Goal: Obtain resource: Download file/media

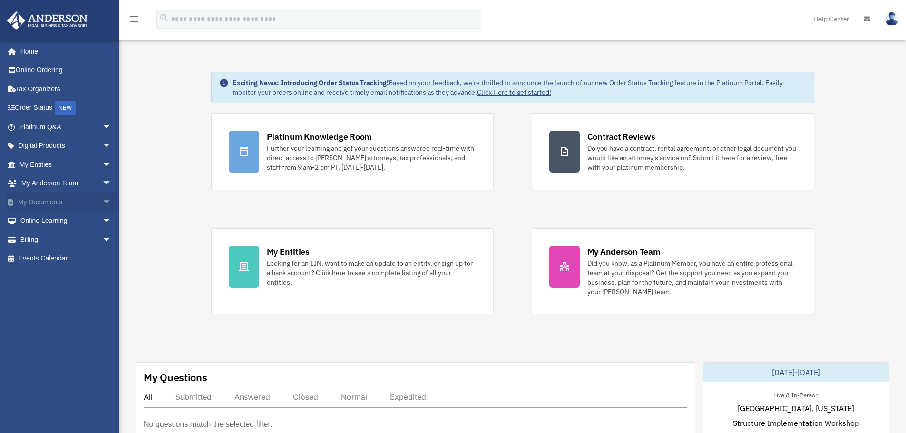
click at [81, 200] on link "My Documents arrow_drop_down" at bounding box center [66, 202] width 119 height 19
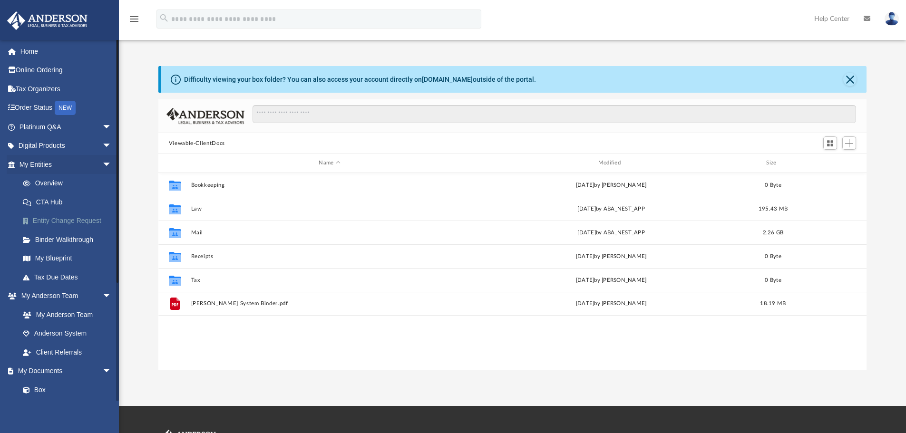
scroll to position [209, 701]
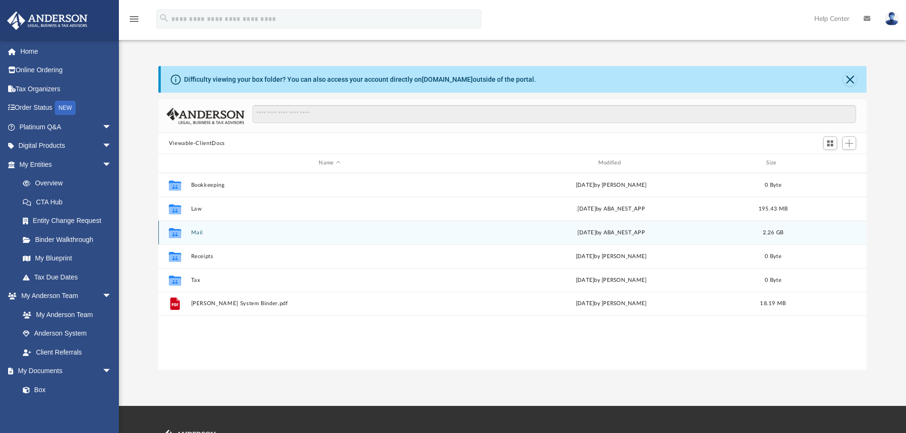
click at [213, 232] on button "Mail" at bounding box center [329, 233] width 277 height 6
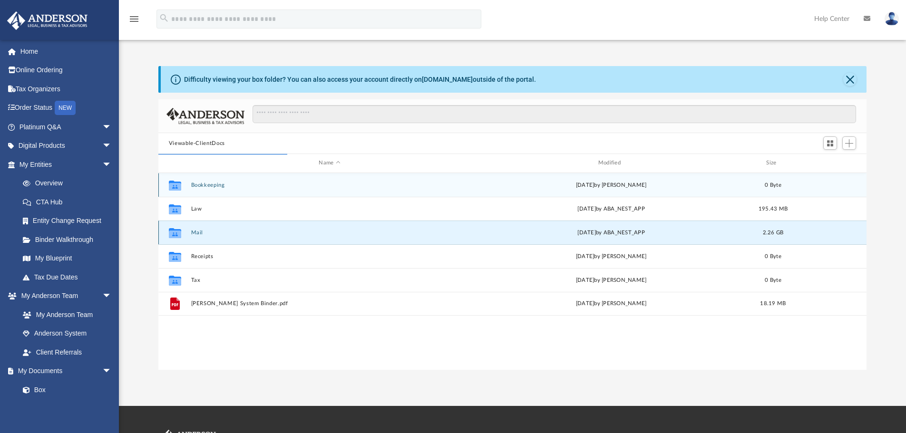
scroll to position [180, 701]
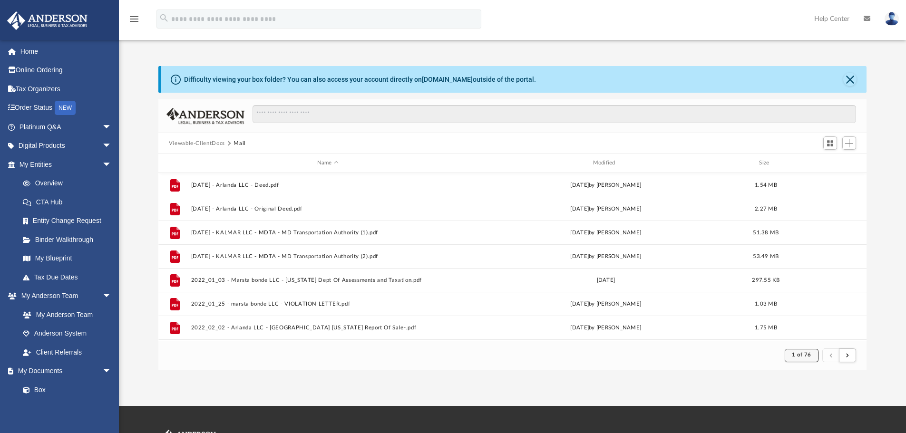
click at [804, 353] on span "1 of 76" at bounding box center [801, 354] width 19 height 5
click at [806, 332] on li "76" at bounding box center [809, 332] width 7 height 10
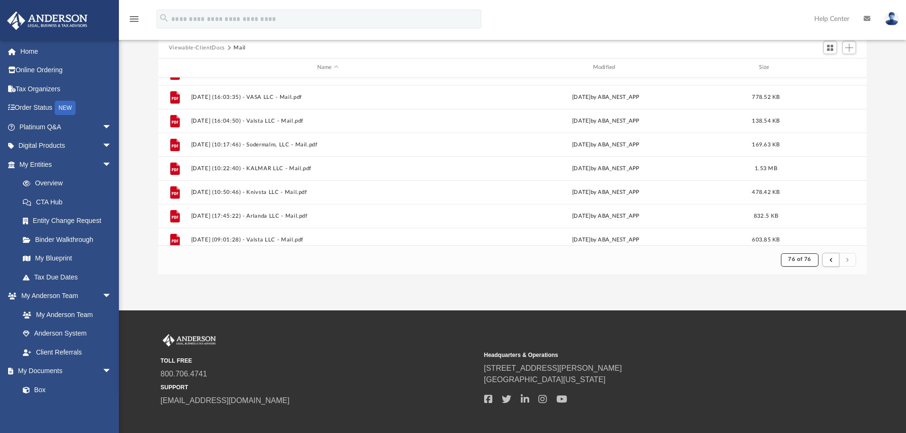
scroll to position [0, 0]
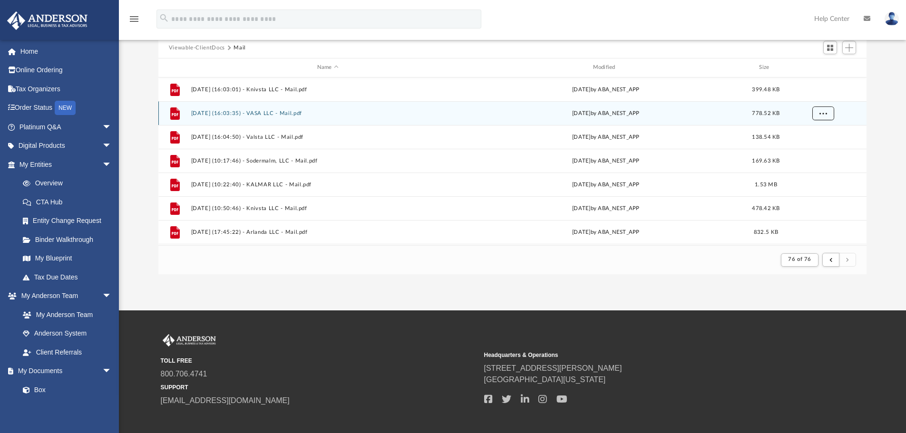
click at [830, 114] on button "More options" at bounding box center [823, 113] width 22 height 14
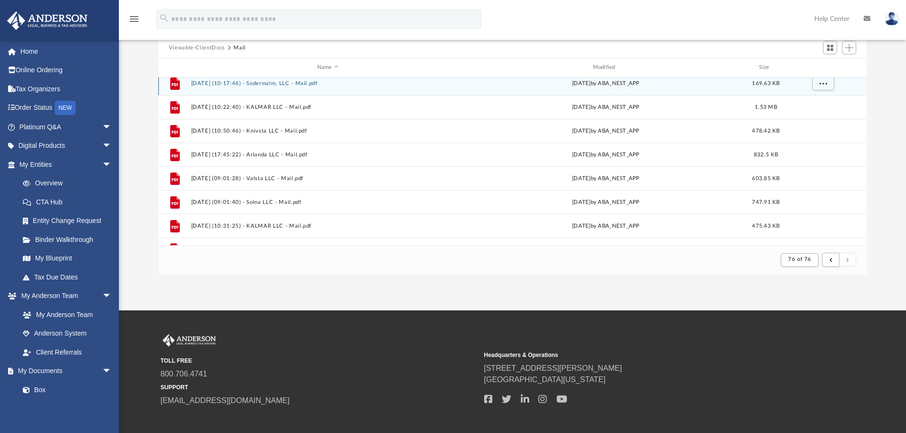
scroll to position [94, 0]
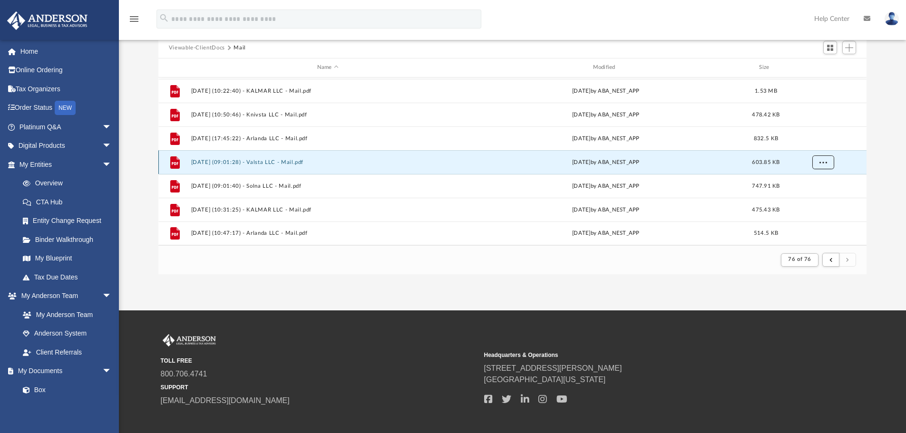
click at [823, 160] on span "More options" at bounding box center [823, 161] width 8 height 5
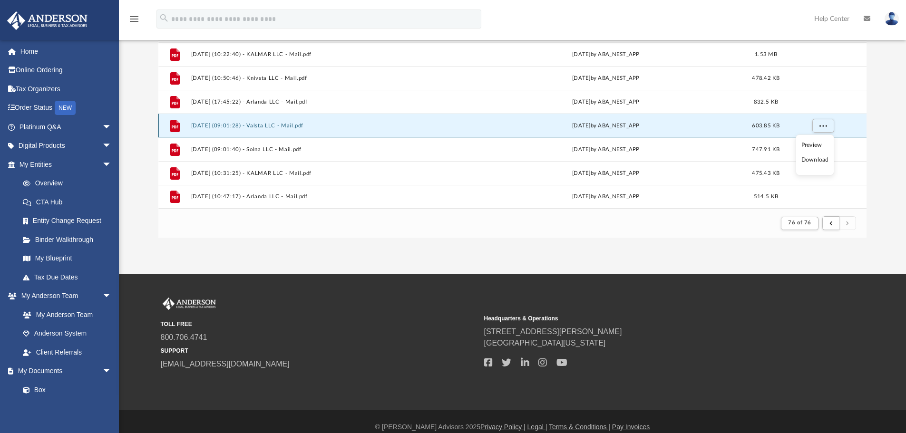
scroll to position [143, 0]
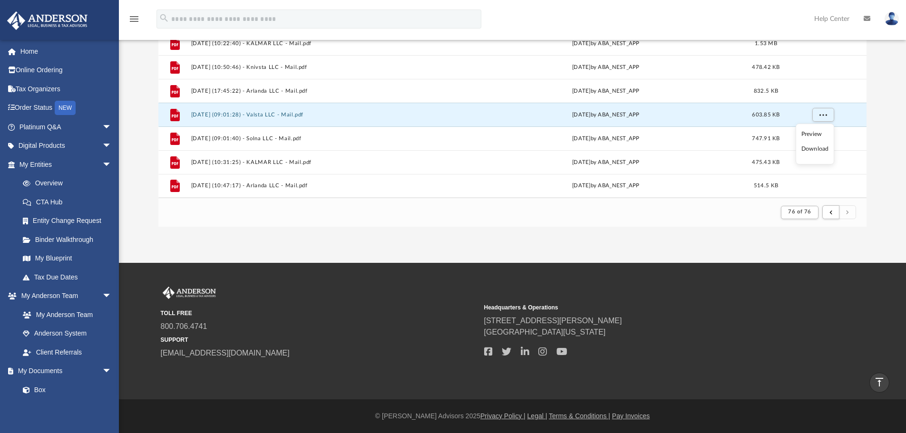
click at [833, 142] on ul "Preview Download" at bounding box center [815, 144] width 39 height 41
click at [892, 137] on div "Difficulty viewing your box folder? You can also access your account directly o…" at bounding box center [512, 75] width 787 height 304
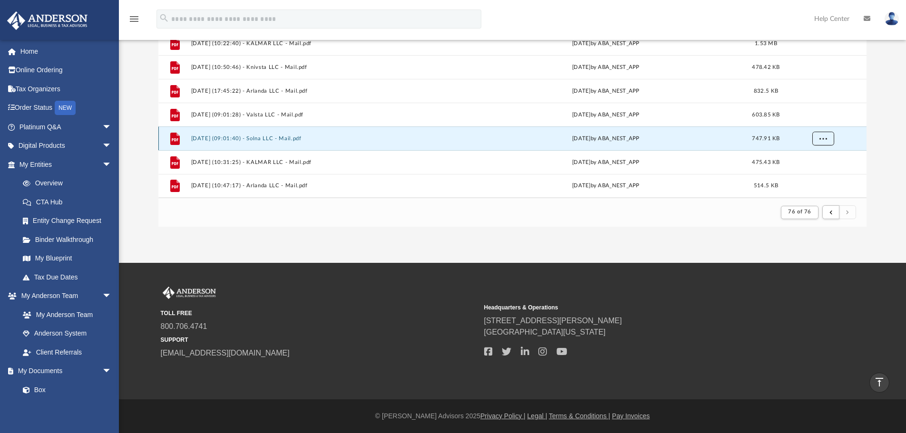
click at [833, 136] on button "More options" at bounding box center [823, 138] width 22 height 14
click at [896, 143] on div "Difficulty viewing your box folder? You can also access your account directly o…" at bounding box center [512, 75] width 787 height 304
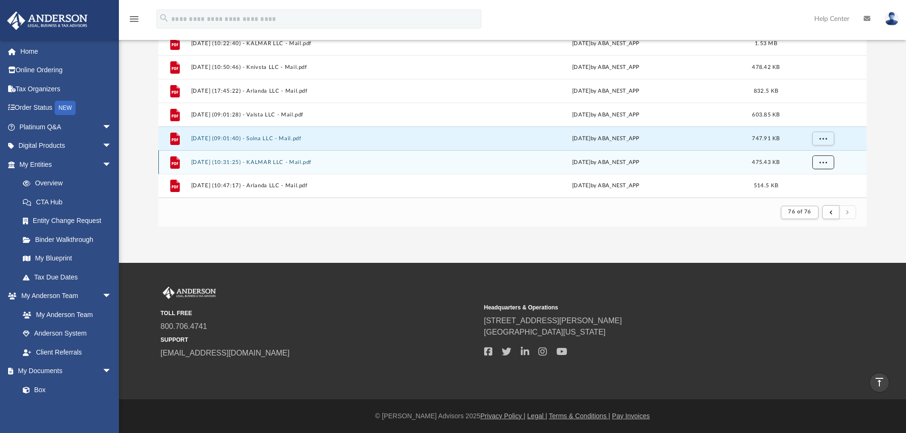
click at [827, 165] on button "More options" at bounding box center [823, 162] width 22 height 14
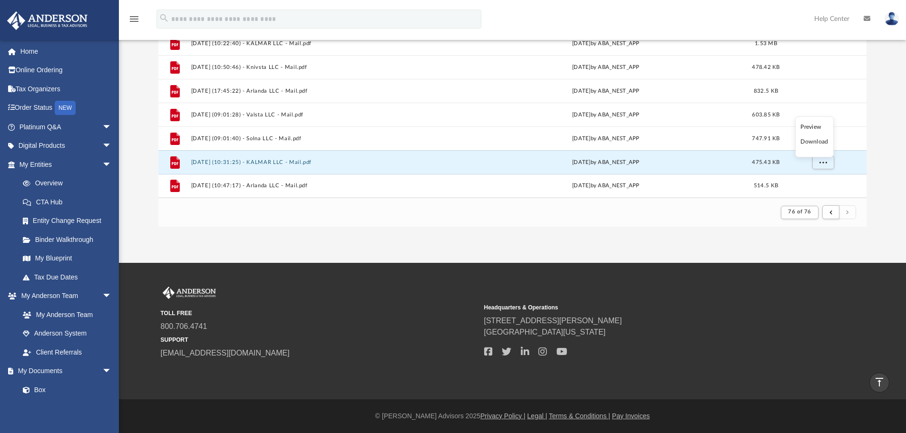
click at [812, 129] on li "Preview" at bounding box center [814, 127] width 28 height 10
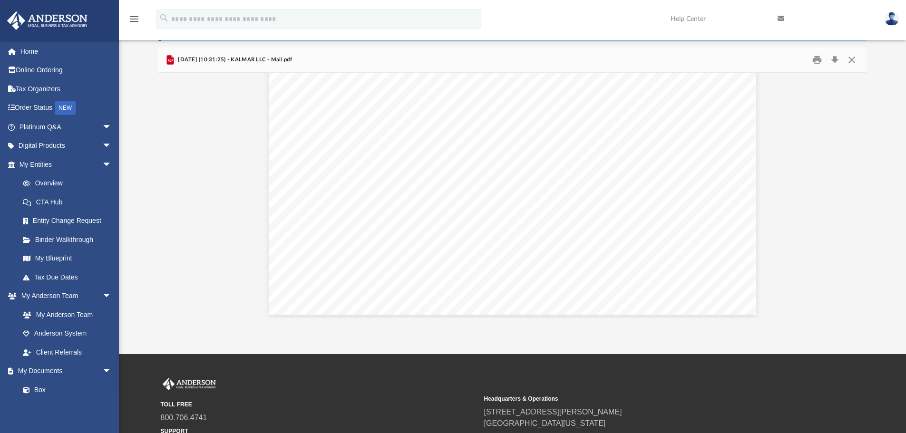
scroll to position [1030, 0]
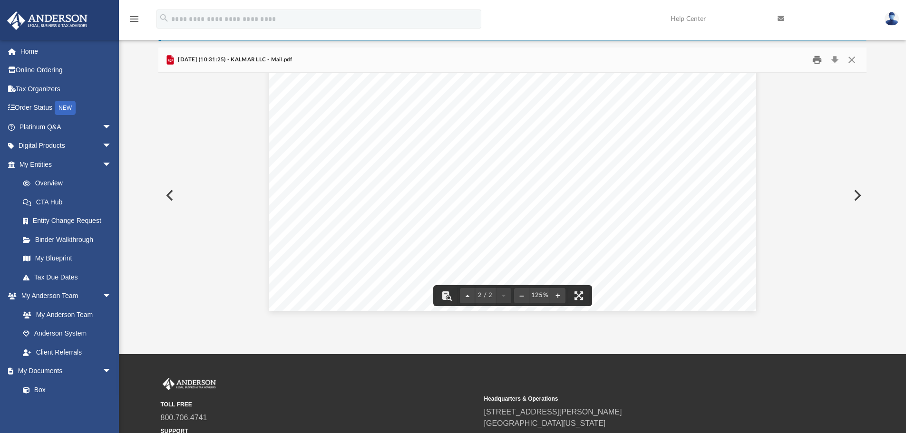
click at [821, 58] on button "Print" at bounding box center [817, 60] width 19 height 15
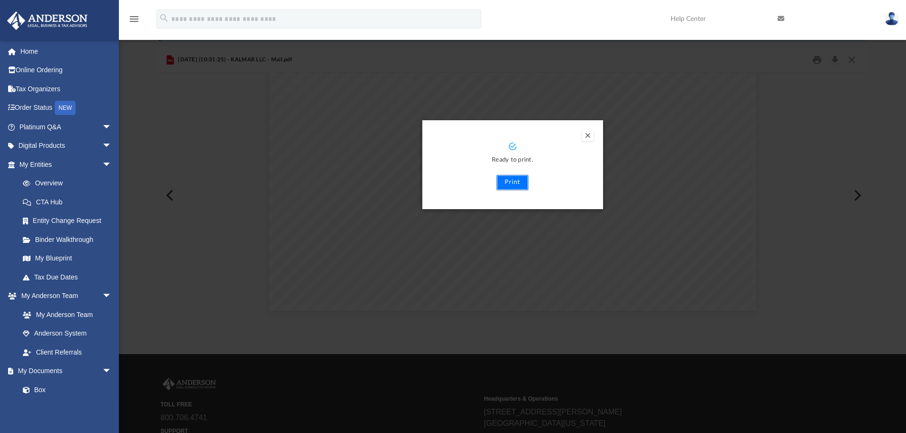
click at [508, 184] on button "Print" at bounding box center [513, 182] width 32 height 15
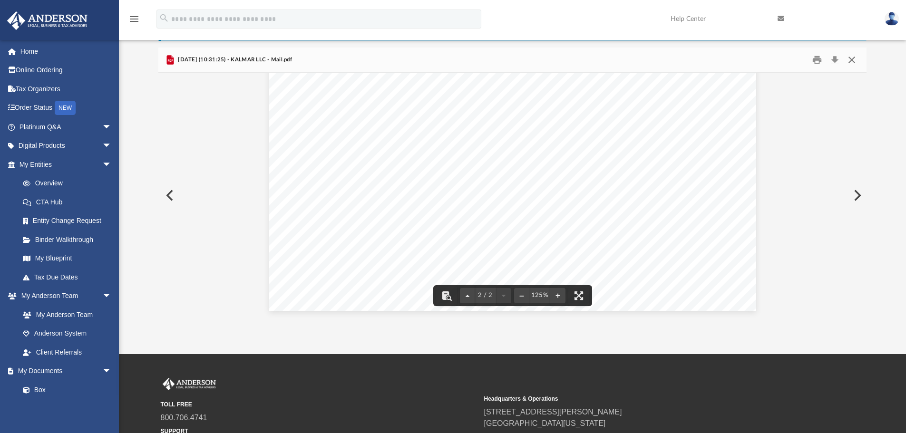
click at [852, 54] on button "Close" at bounding box center [851, 60] width 17 height 15
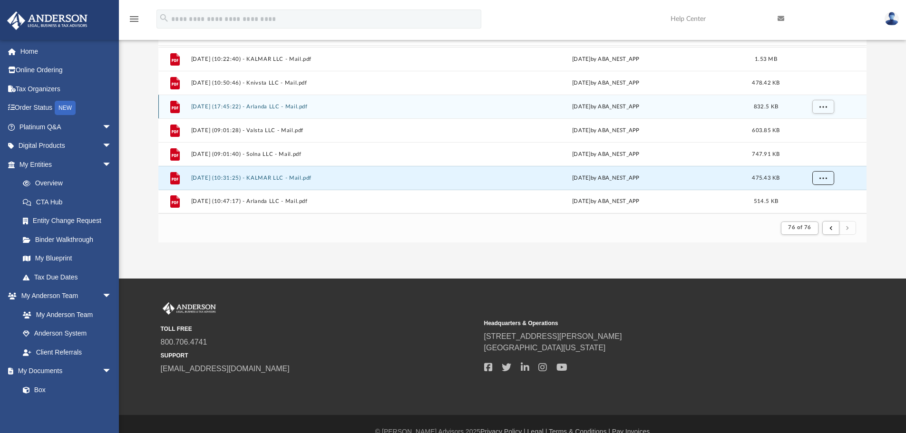
scroll to position [143, 0]
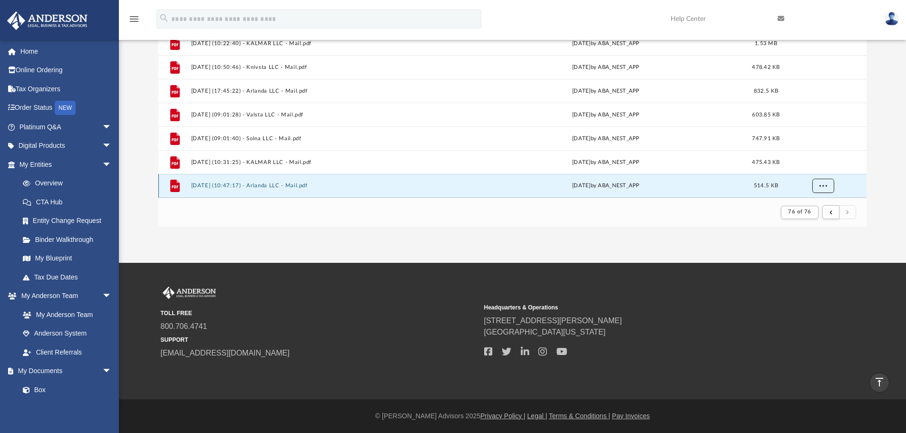
click at [820, 184] on span "More options" at bounding box center [823, 185] width 8 height 5
click at [815, 150] on li "Preview" at bounding box center [814, 151] width 28 height 10
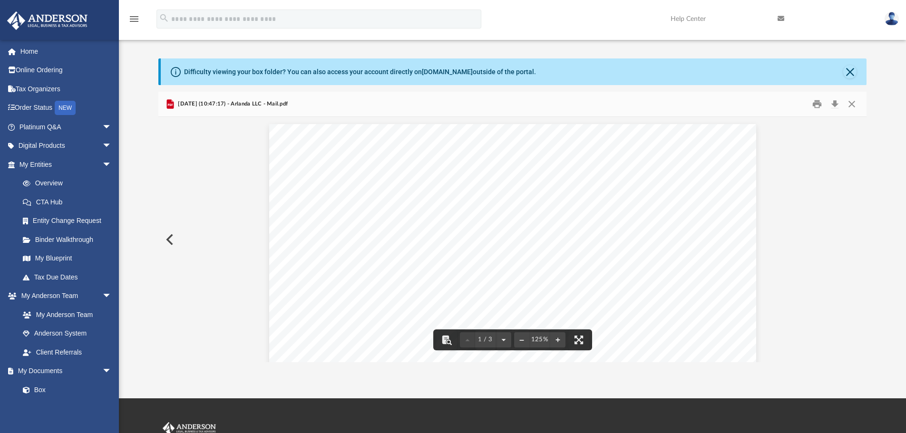
scroll to position [0, 0]
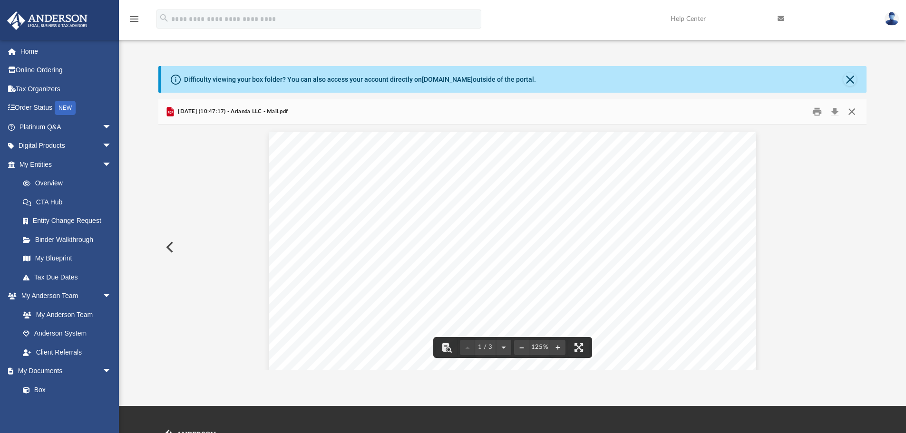
click at [851, 112] on button "Close" at bounding box center [851, 112] width 17 height 15
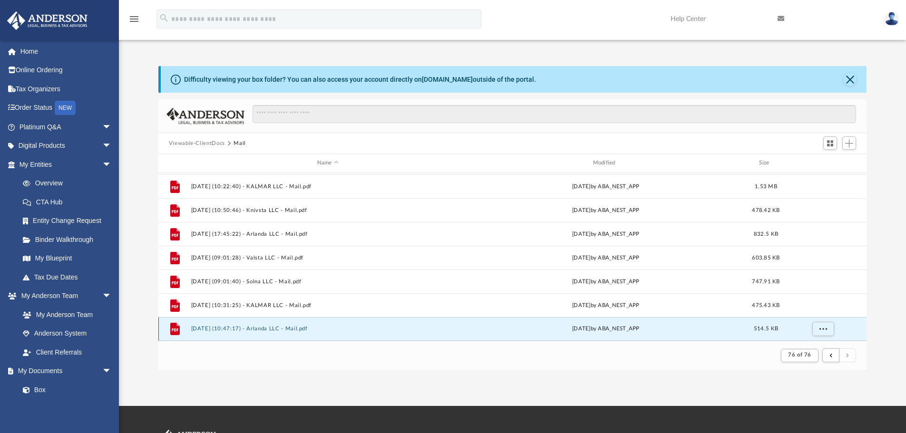
click at [289, 329] on button "2025.09.26 (10:47:17) - Arlanda LLC - Mail.pdf" at bounding box center [328, 329] width 274 height 6
